Goal: Task Accomplishment & Management: Use online tool/utility

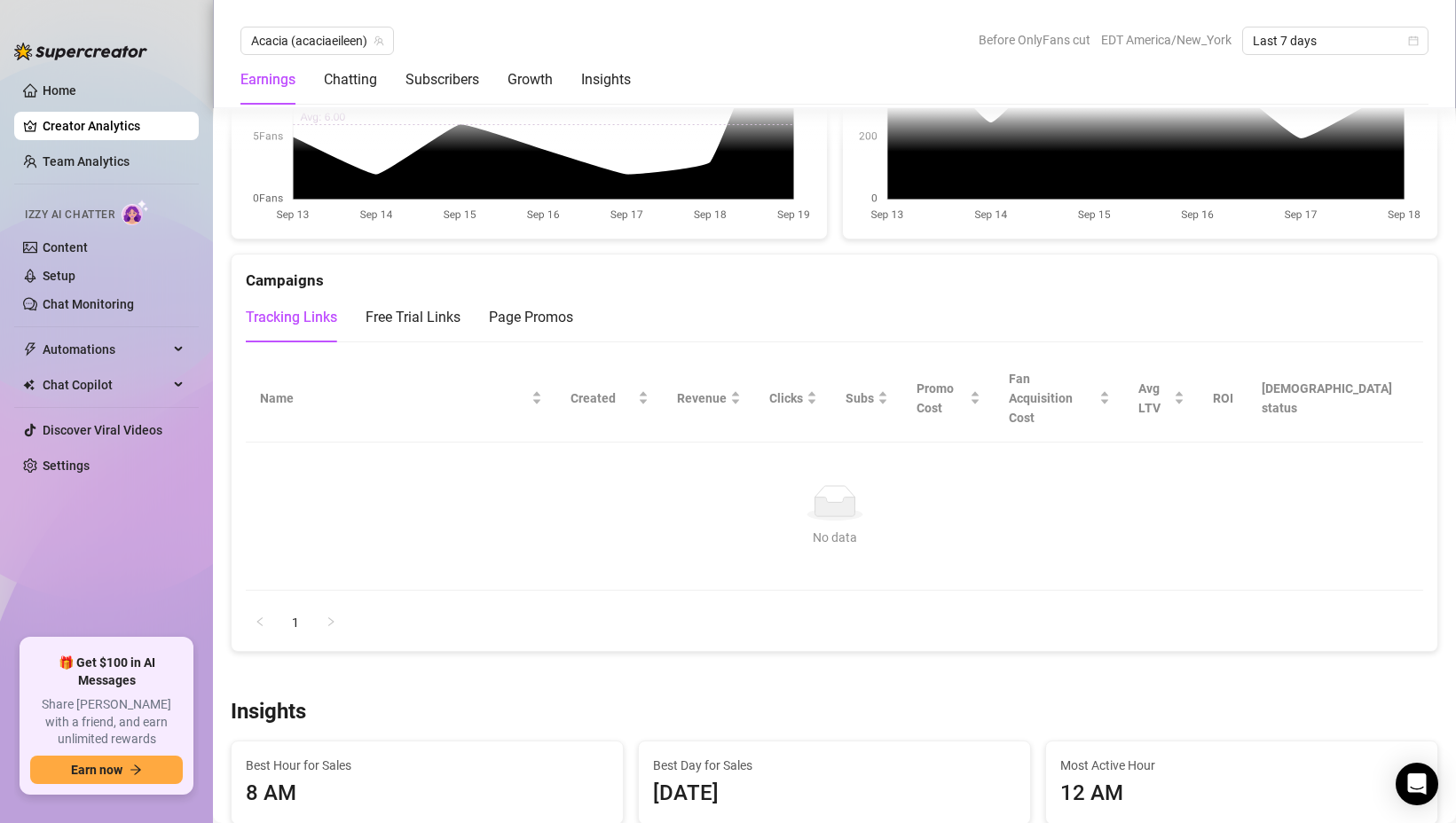
scroll to position [1907, 0]
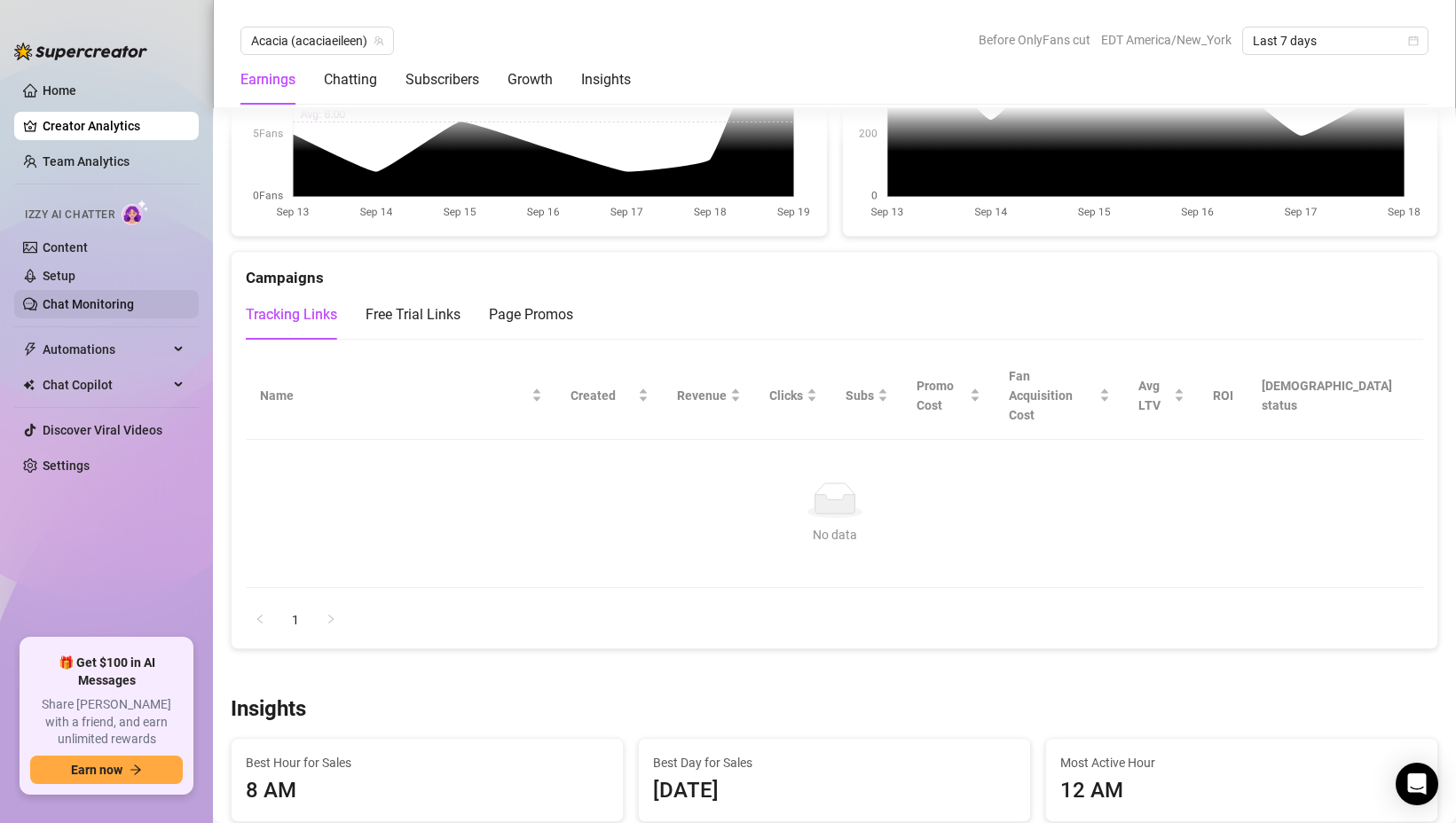
click at [95, 311] on link "Chat Monitoring" at bounding box center [89, 304] width 92 height 14
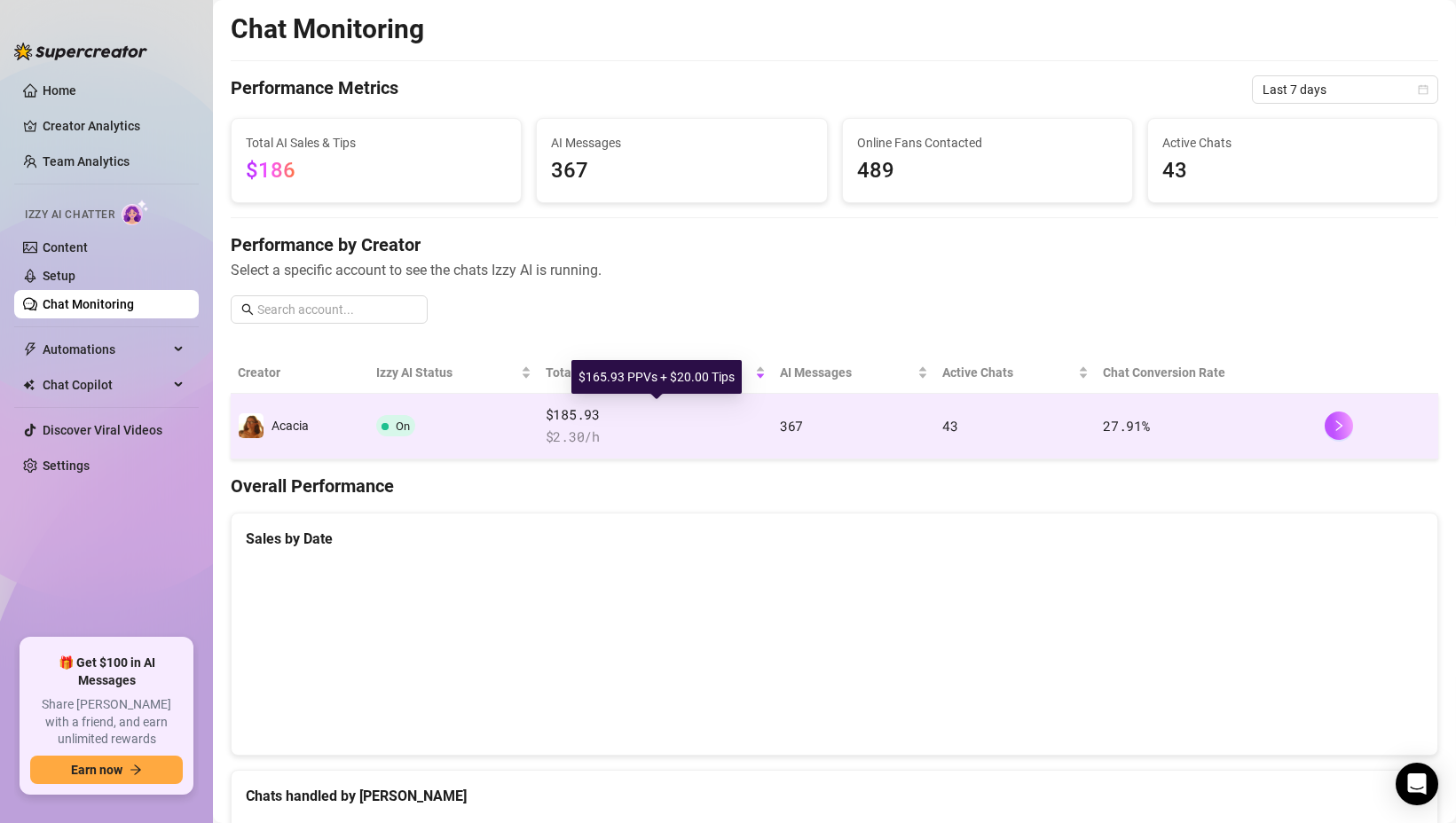
click at [589, 420] on span "$185.93" at bounding box center [655, 415] width 220 height 22
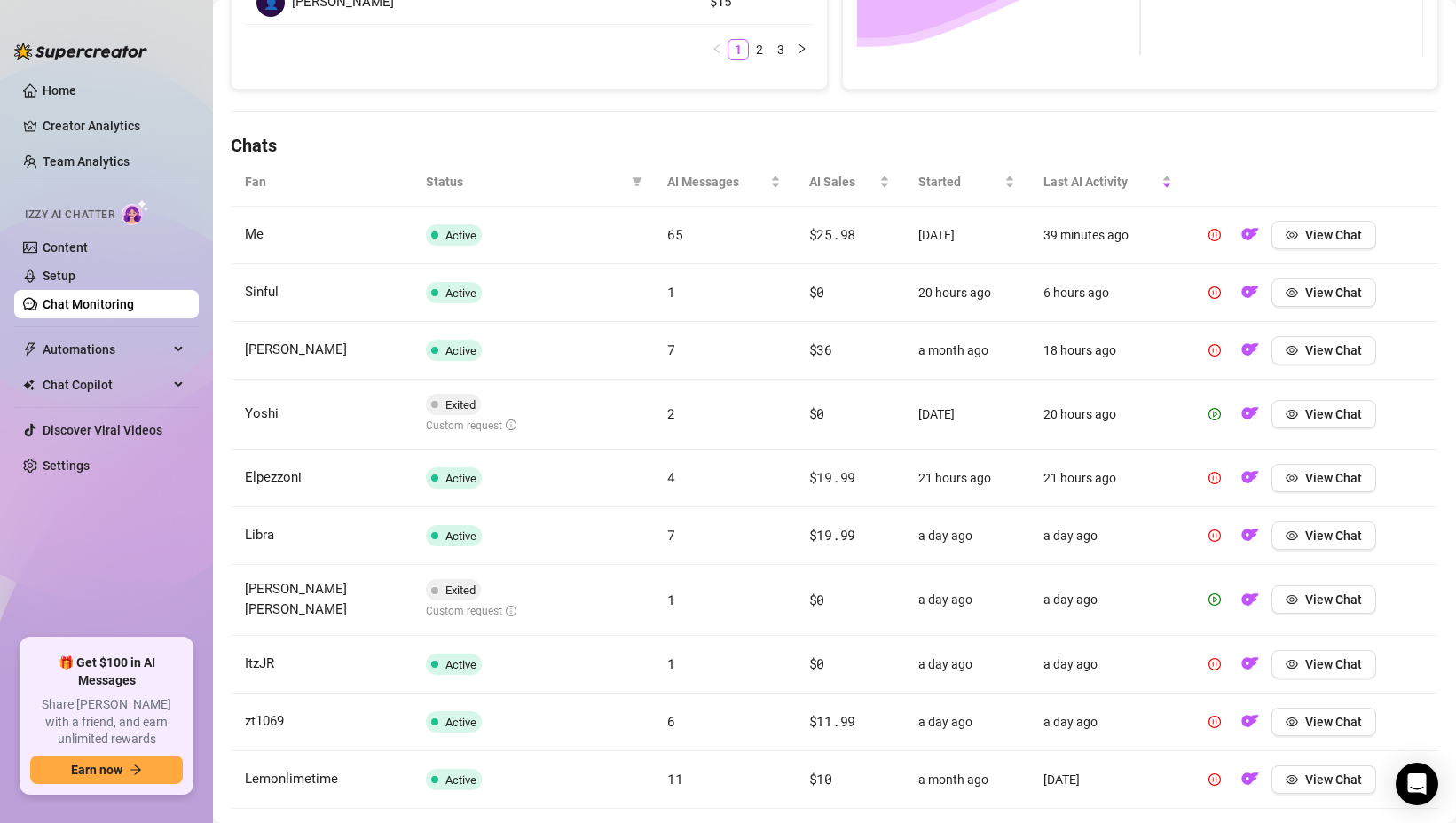
scroll to position [511, 0]
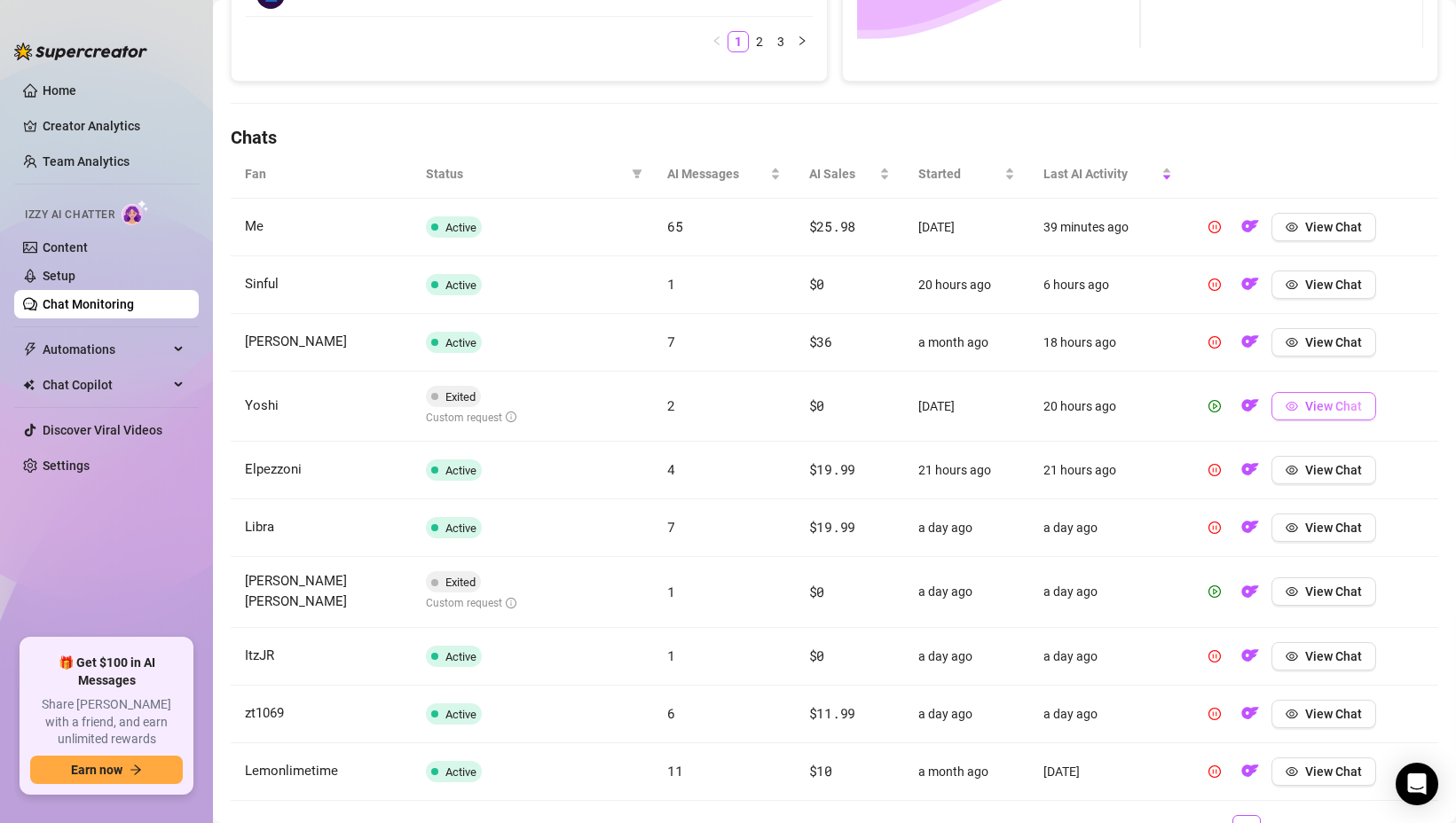
click at [1294, 403] on icon "eye" at bounding box center [1291, 406] width 12 height 8
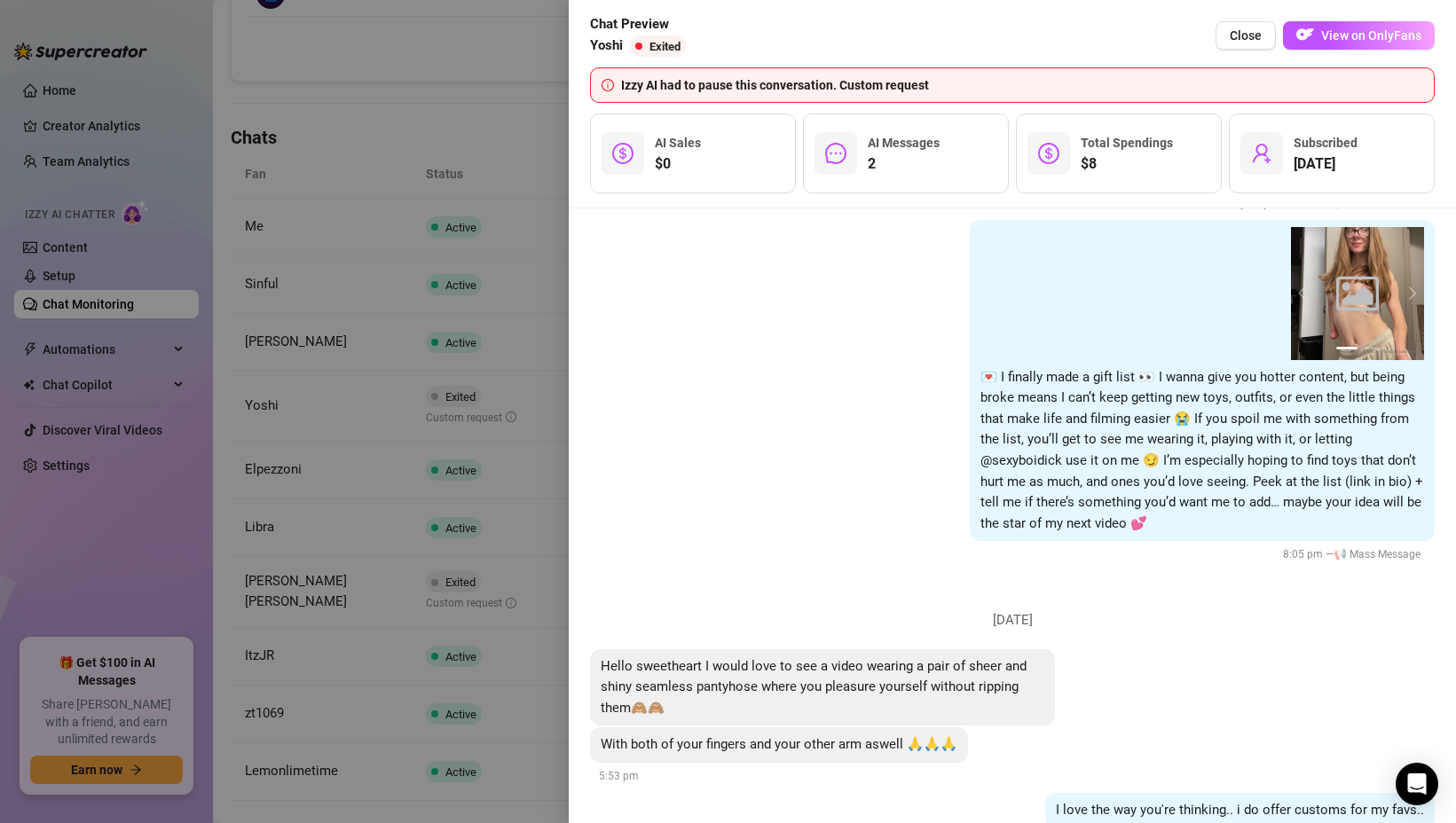
scroll to position [1293, 0]
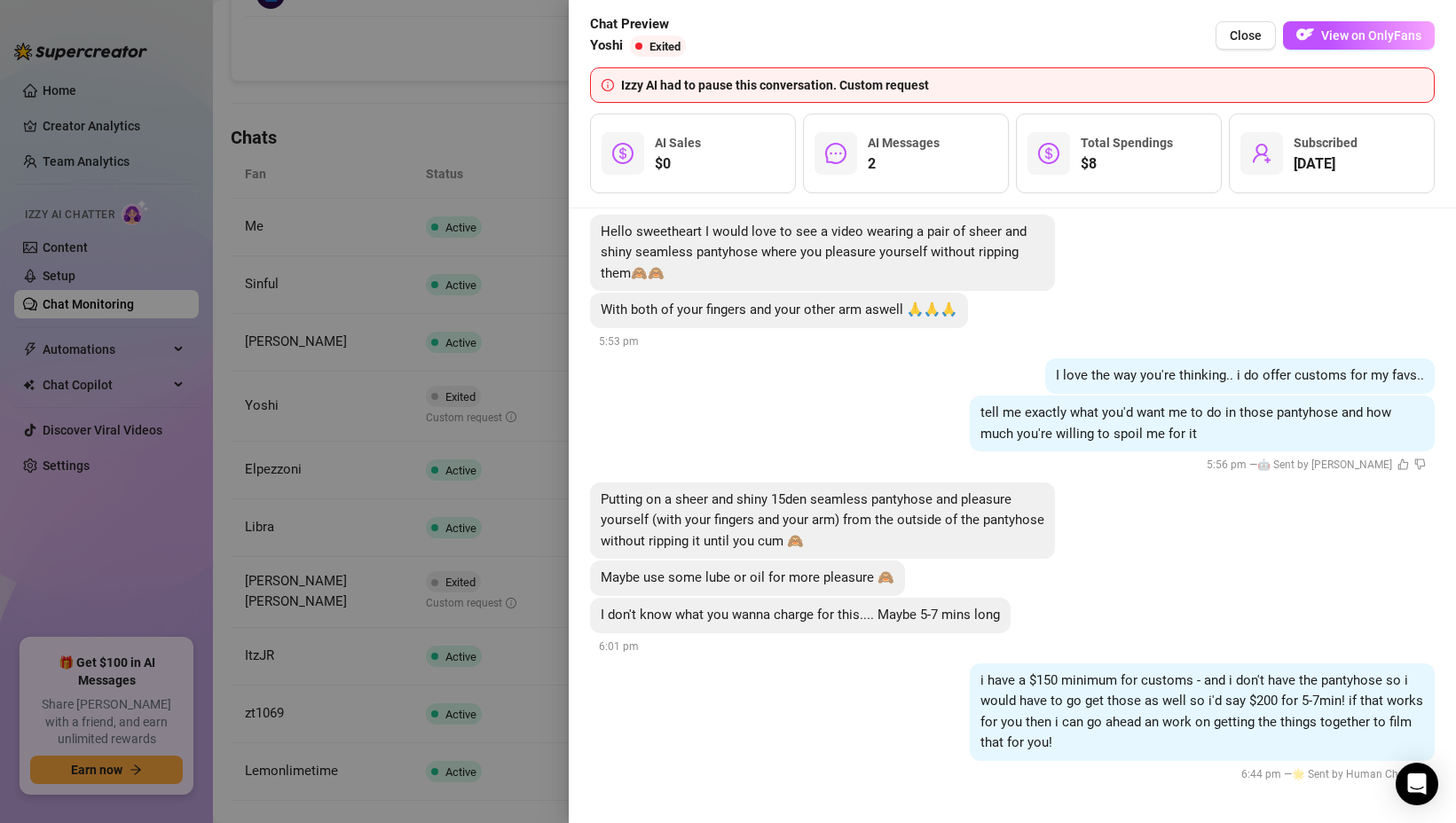
click at [440, 405] on div at bounding box center [728, 412] width 1456 height 823
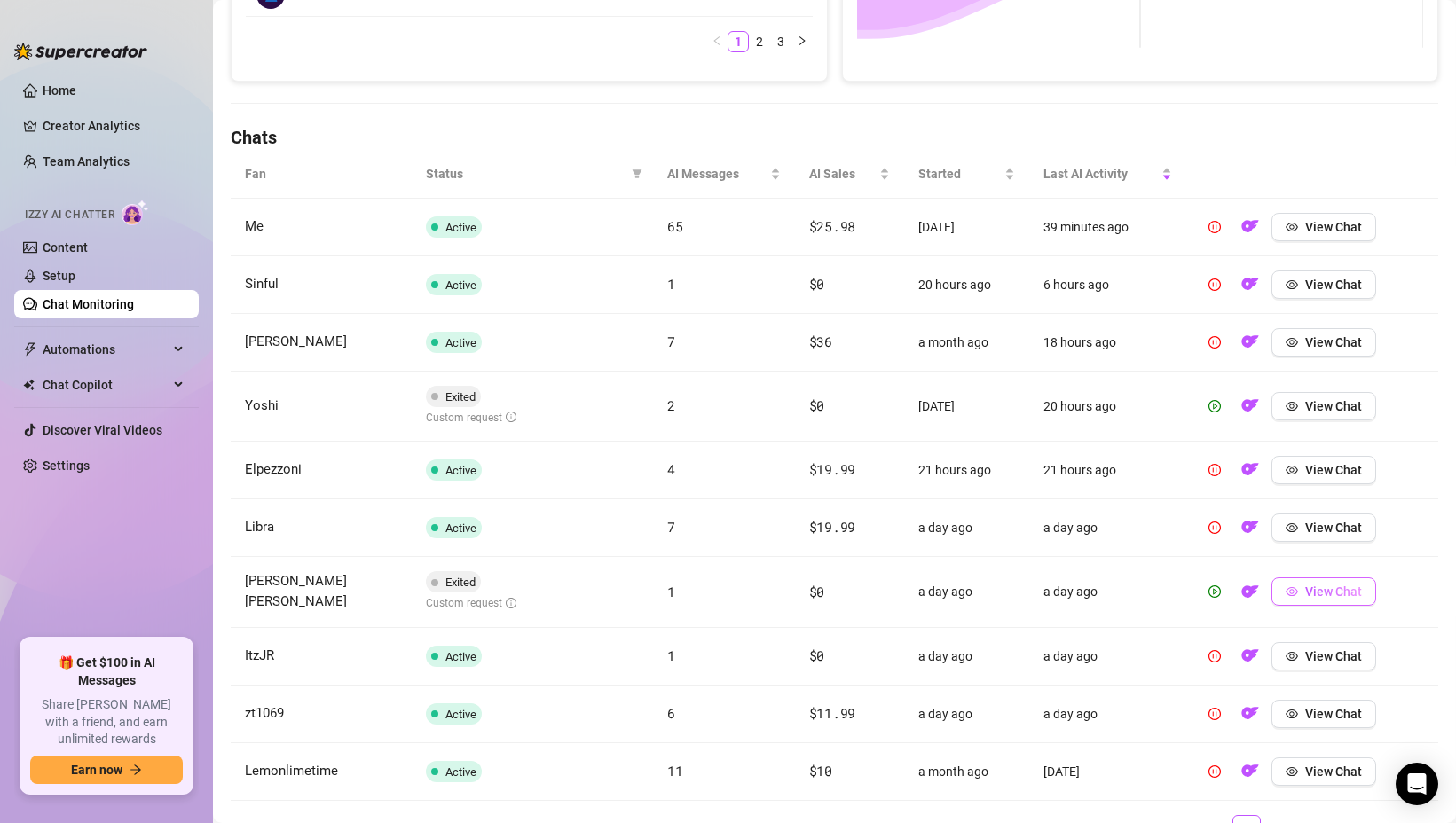
click at [1291, 590] on icon "eye" at bounding box center [1291, 591] width 12 height 12
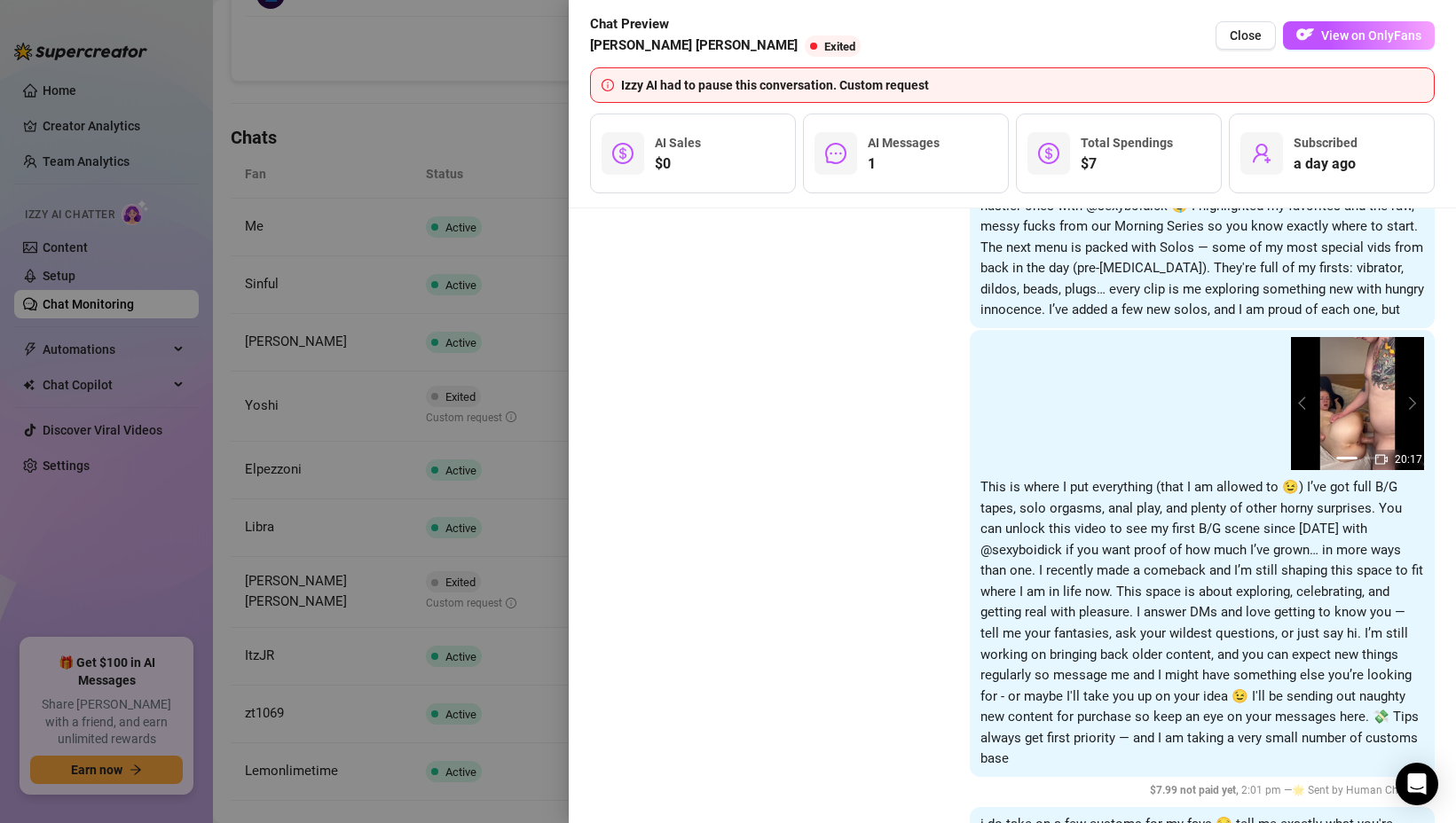
scroll to position [579, 0]
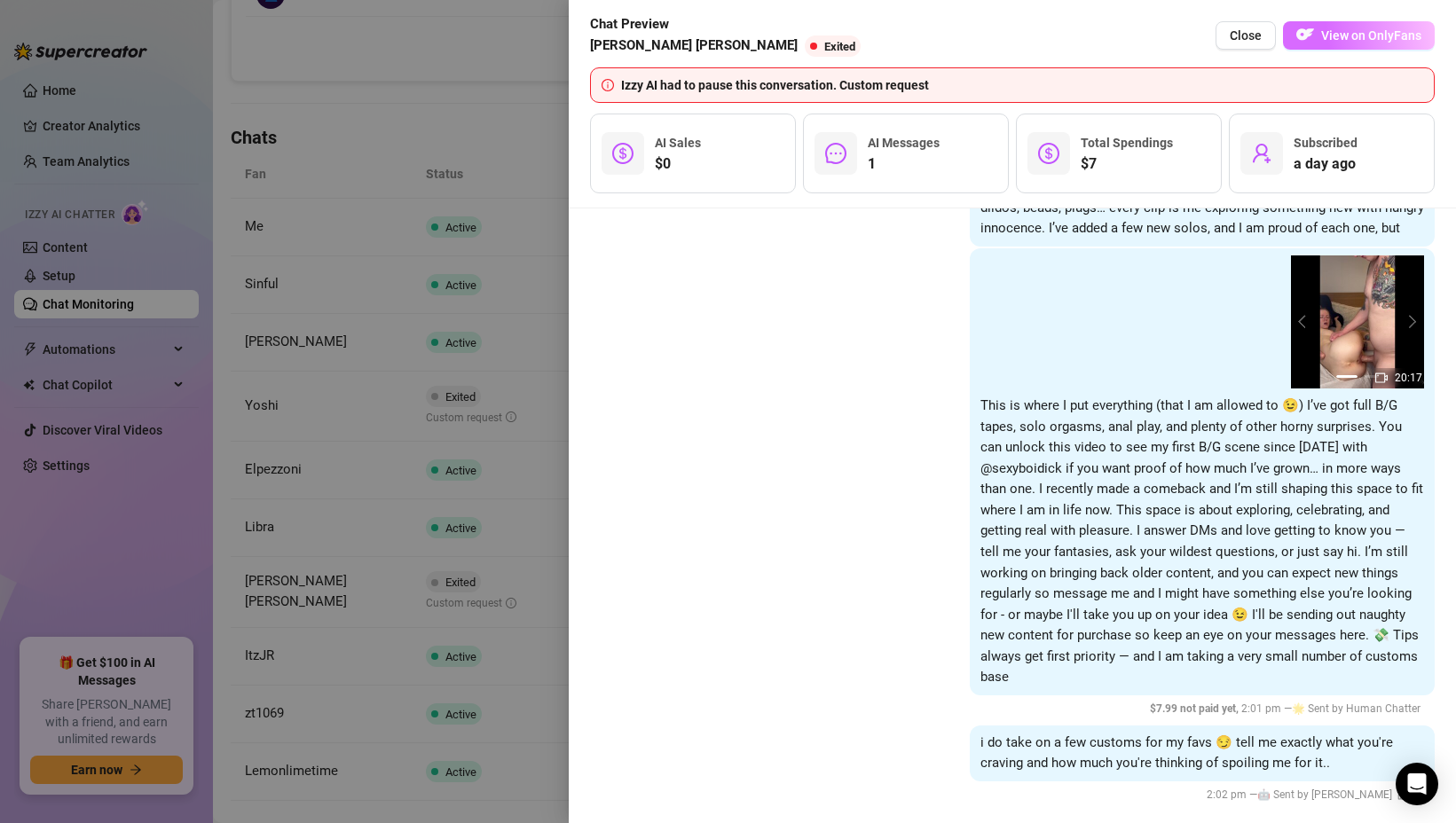
click at [1309, 26] on img "button" at bounding box center [1305, 35] width 18 height 18
click at [433, 304] on div at bounding box center [728, 412] width 1456 height 823
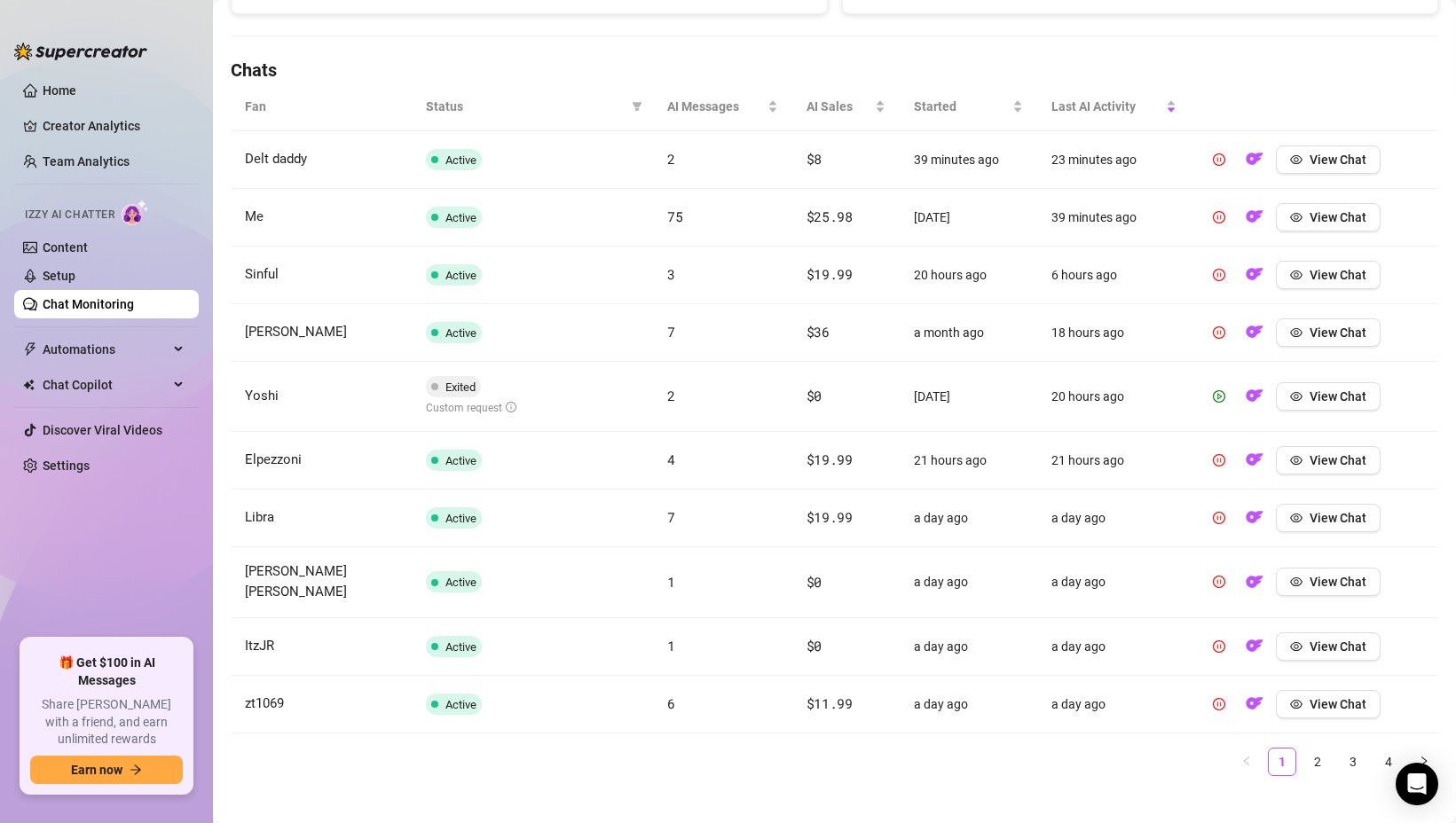
scroll to position [585, 0]
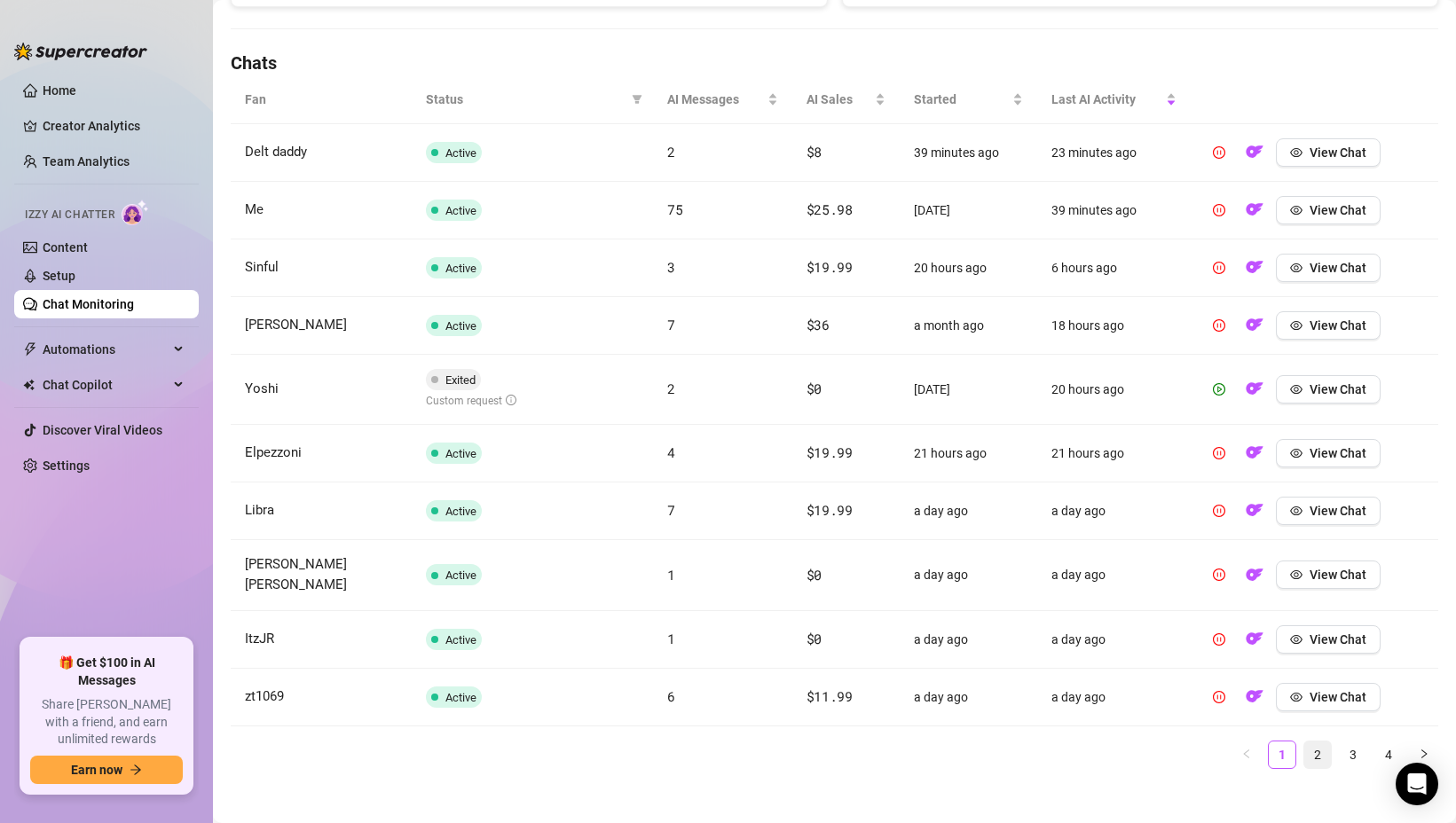
click at [1315, 744] on link "2" at bounding box center [1318, 755] width 26 height 26
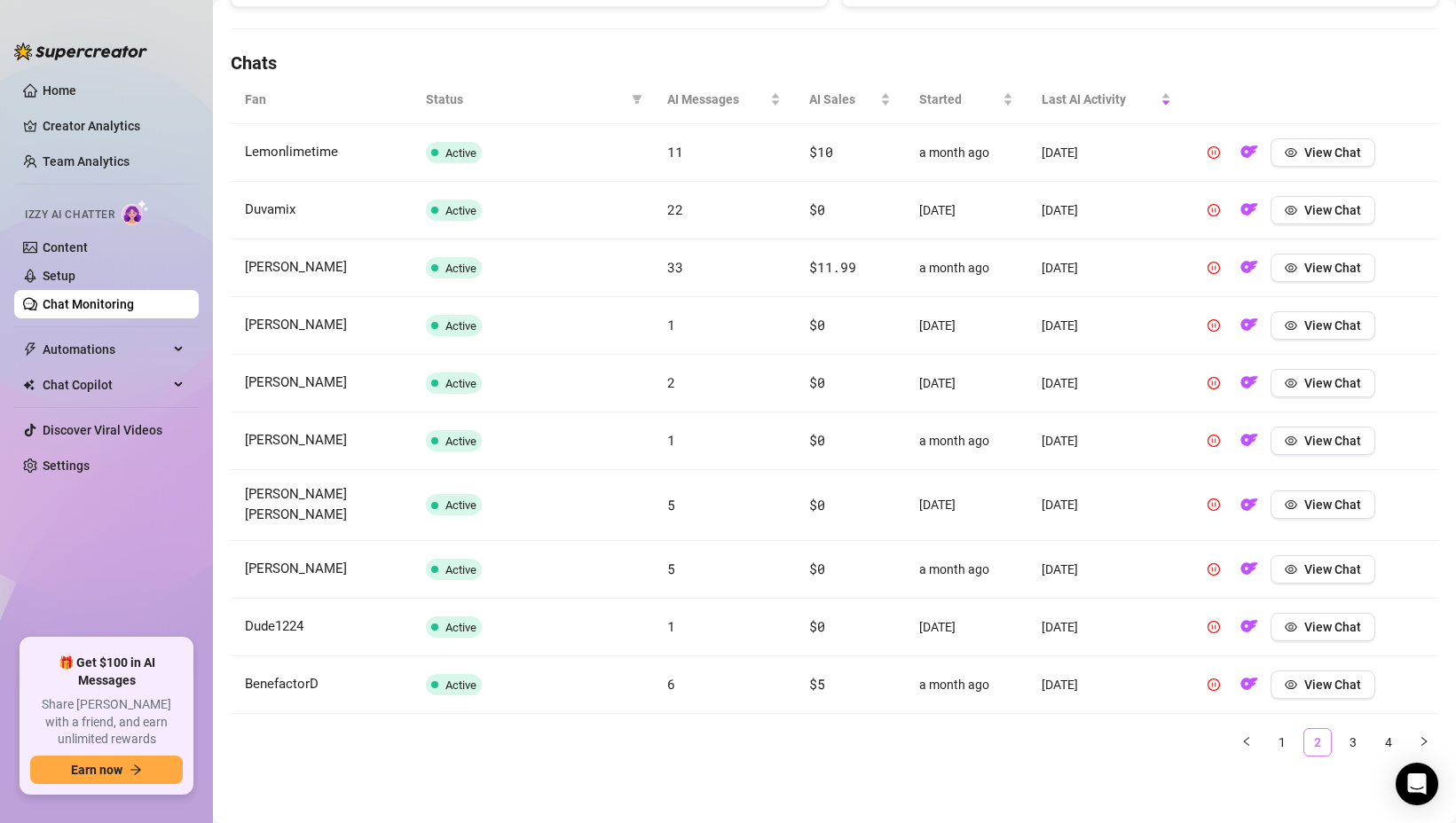
scroll to position [573, 0]
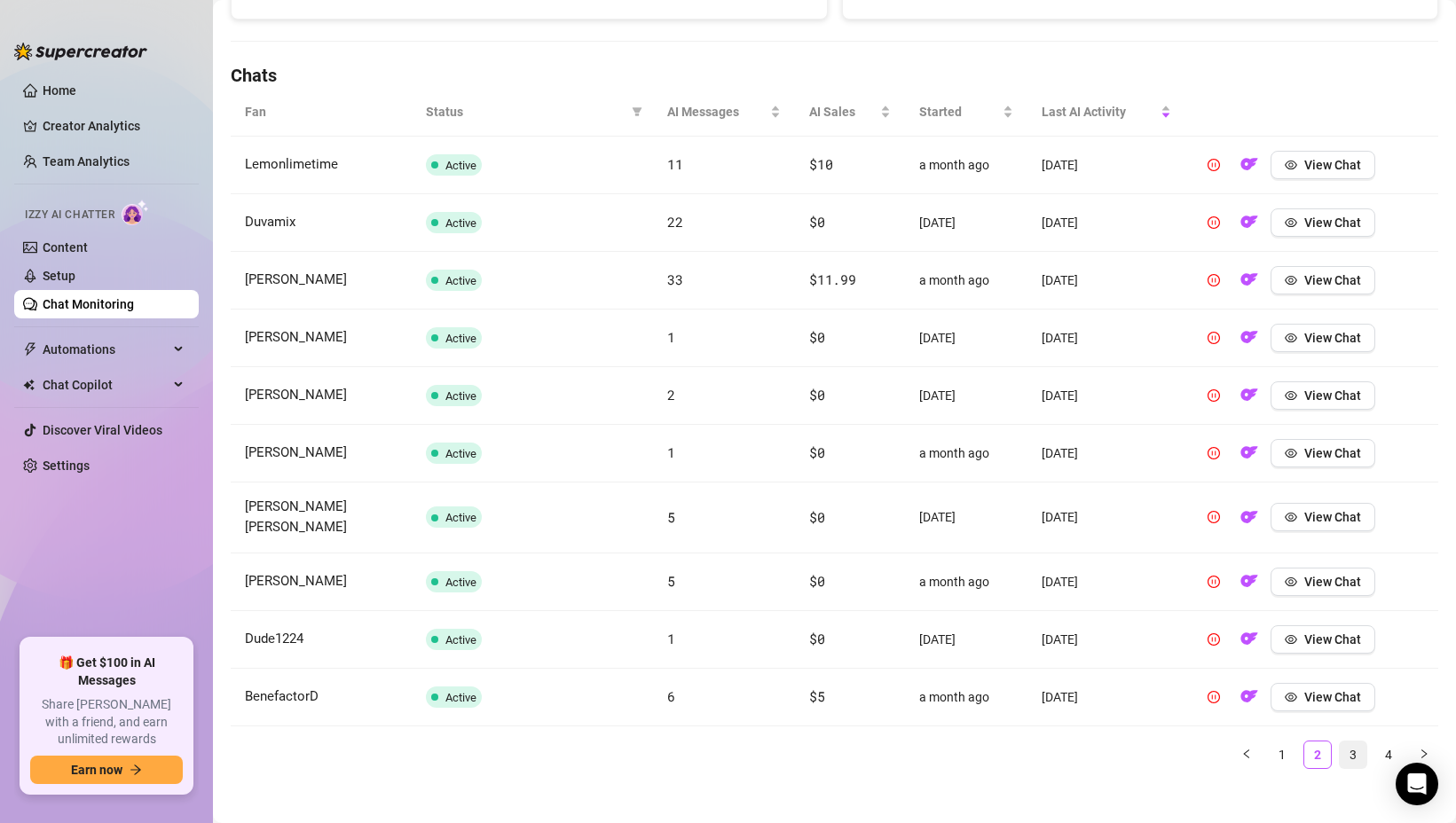
click at [1359, 742] on link "3" at bounding box center [1352, 755] width 26 height 26
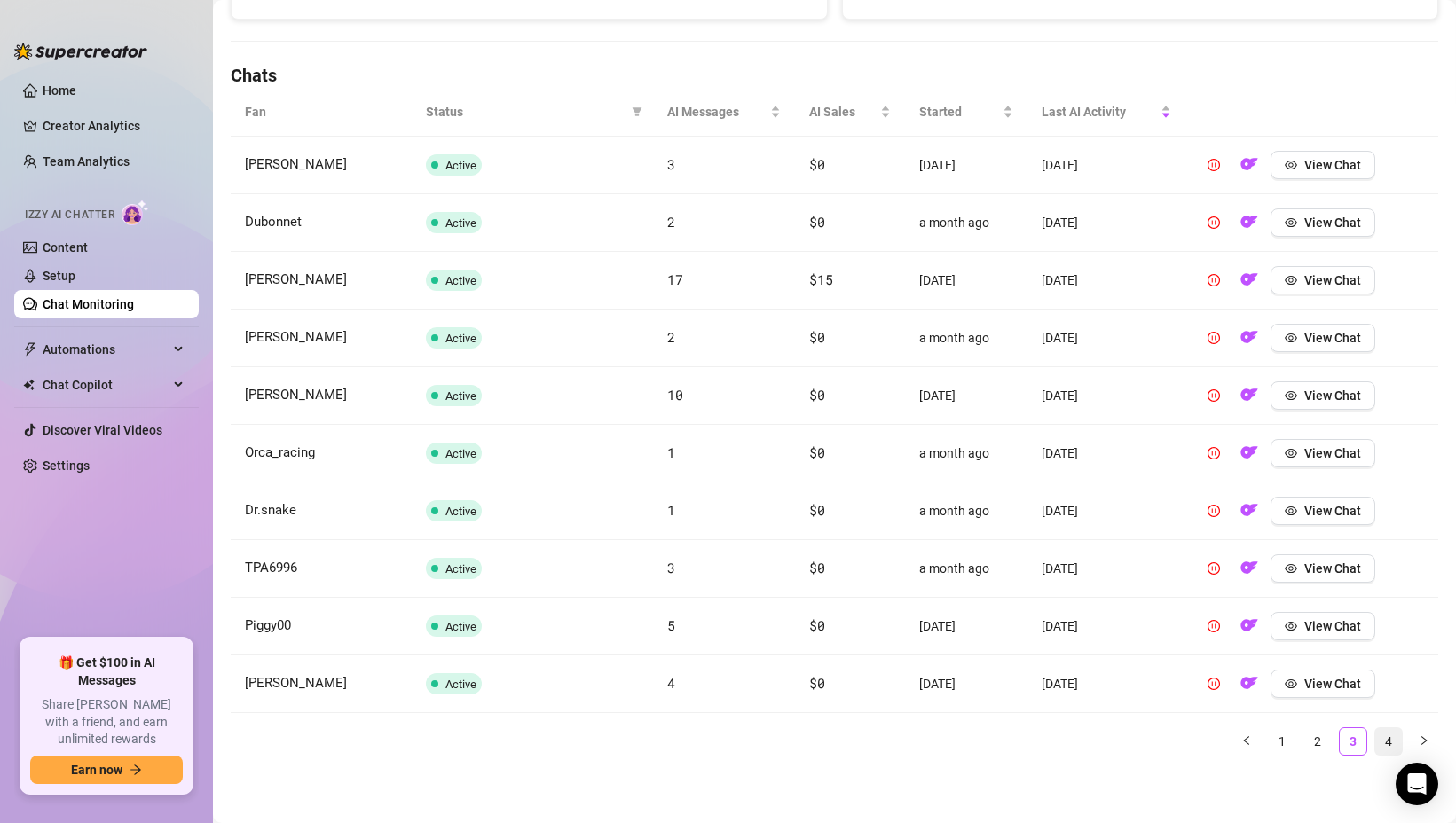
click at [1388, 731] on link "4" at bounding box center [1388, 742] width 26 height 26
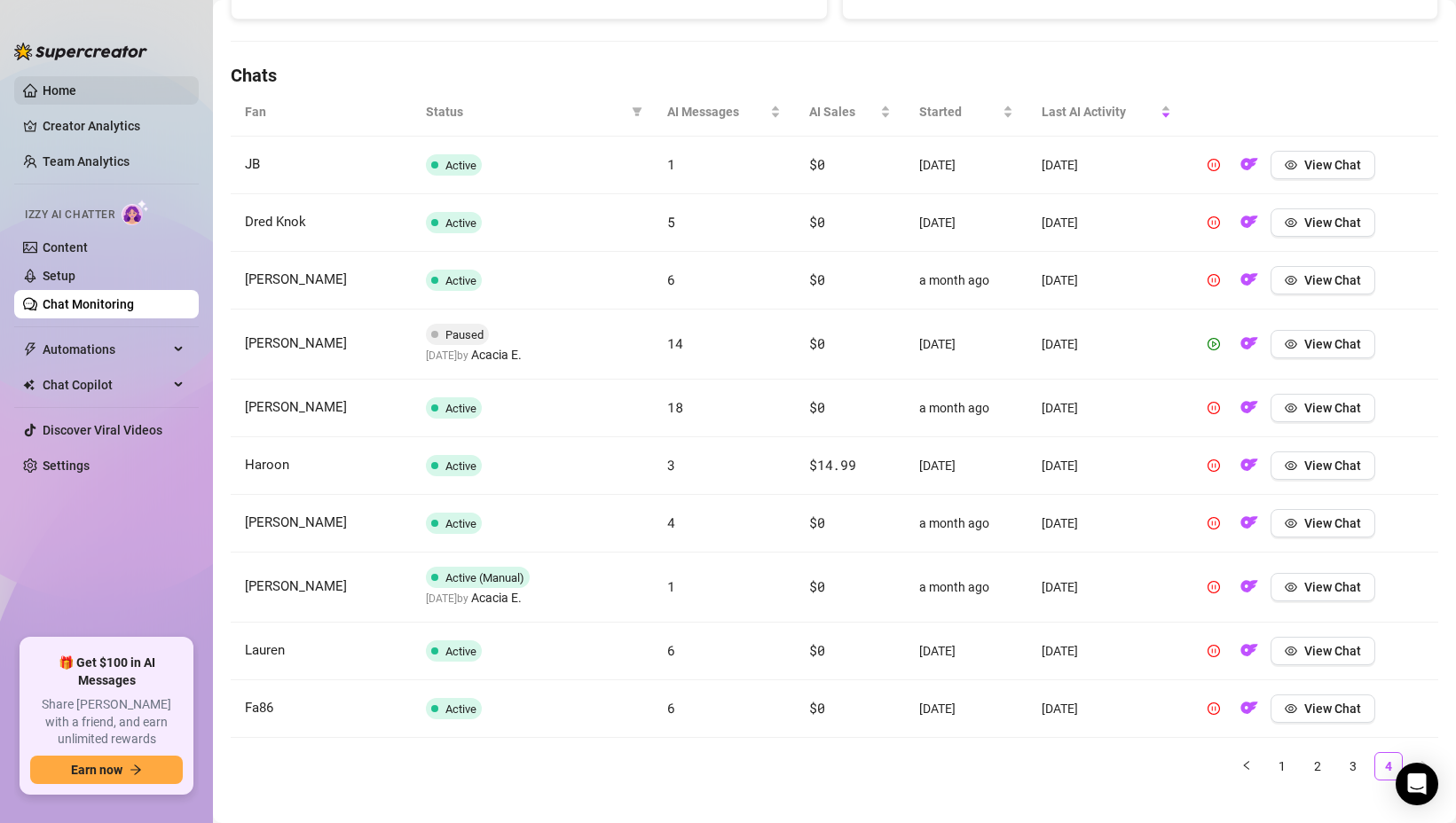
click at [62, 83] on link "Home" at bounding box center [60, 90] width 34 height 14
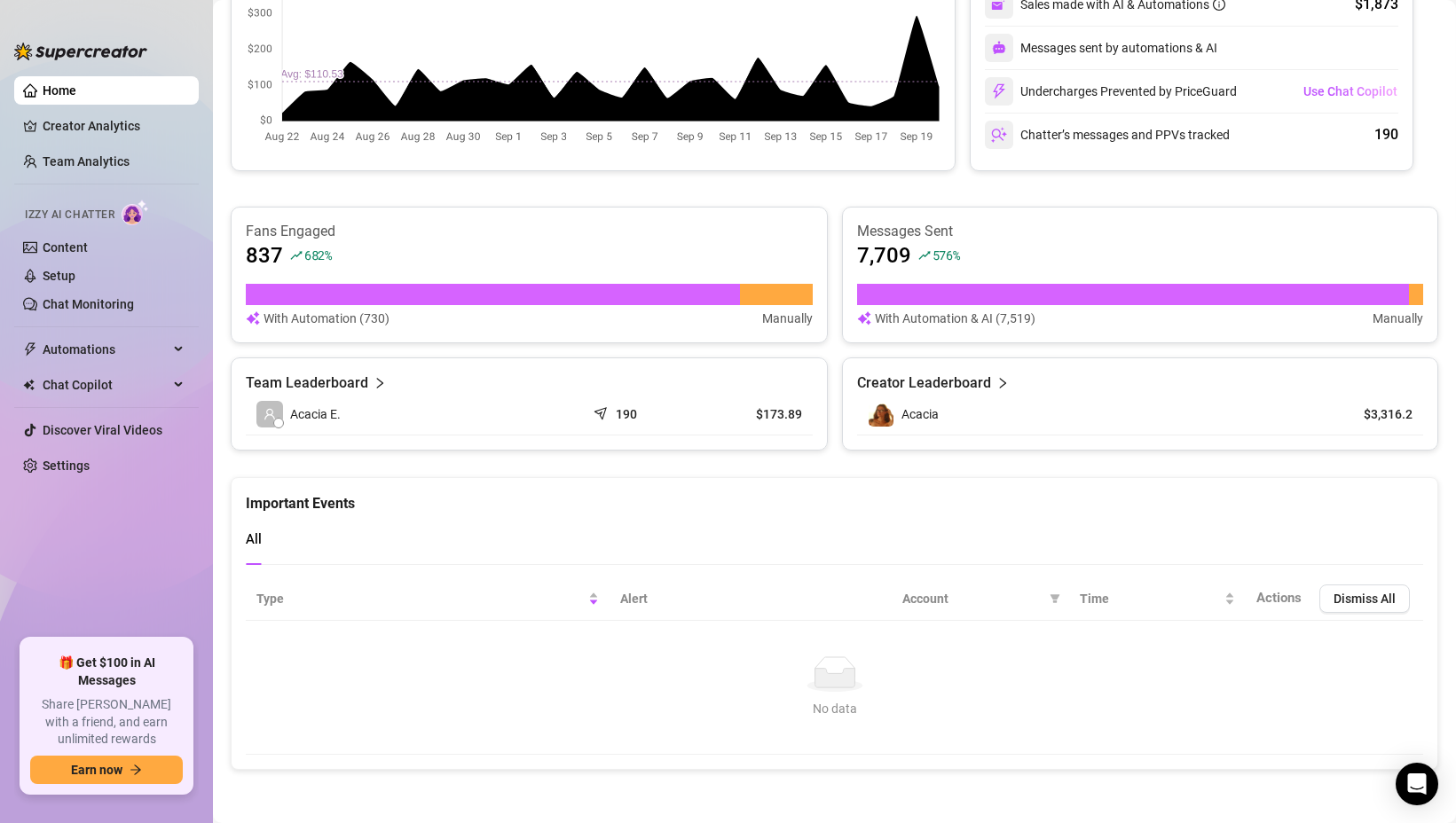
scroll to position [456, 0]
